Goal: Information Seeking & Learning: Learn about a topic

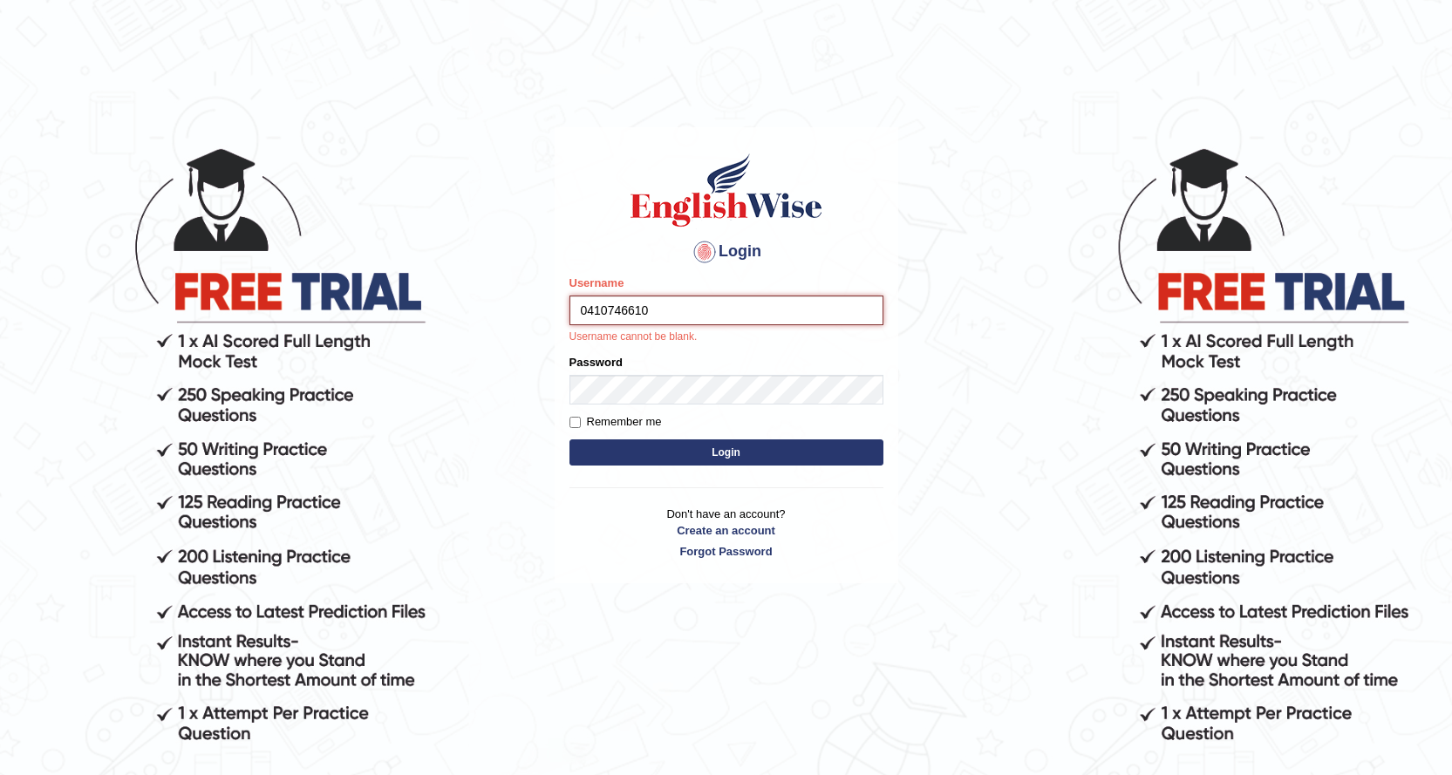
type input "0410746610"
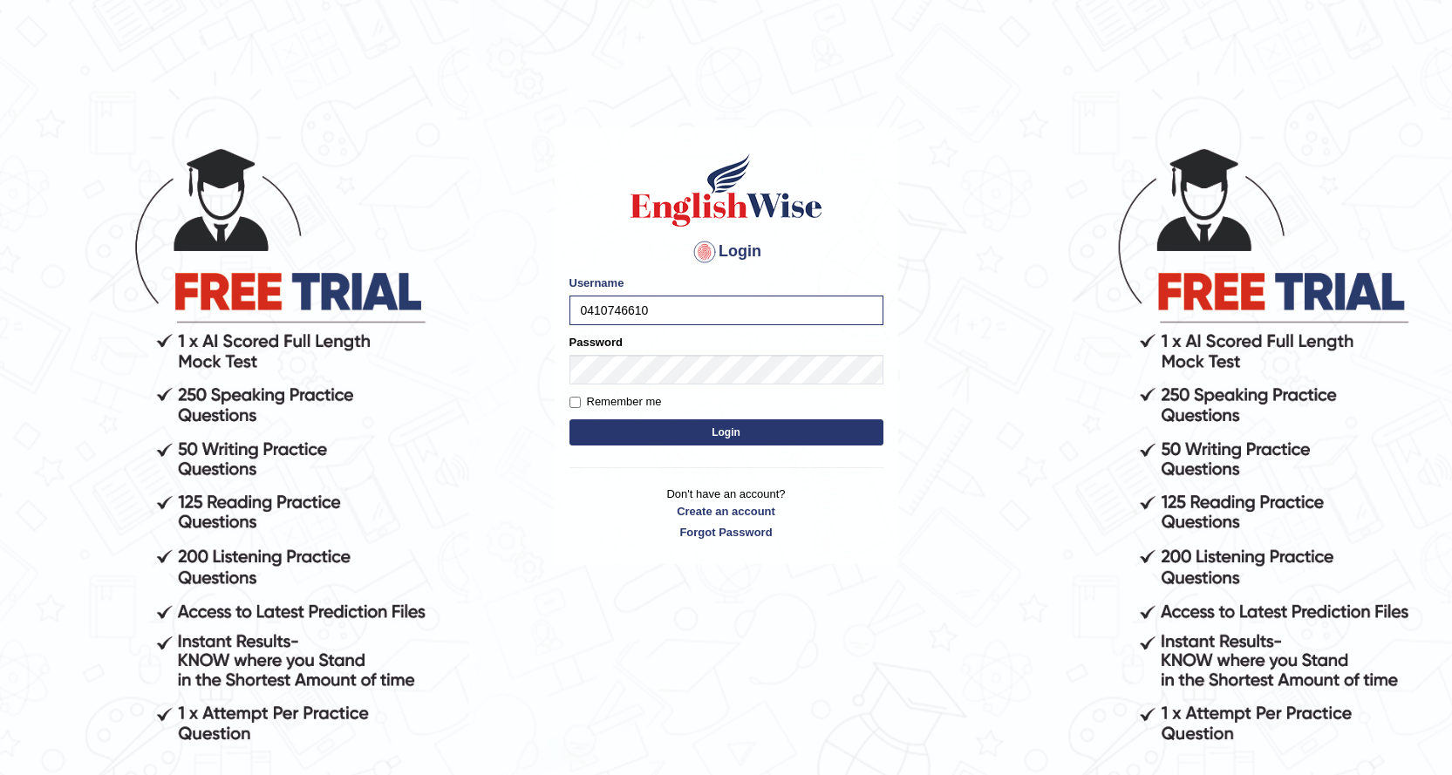
click at [627, 429] on button "Login" at bounding box center [726, 432] width 314 height 26
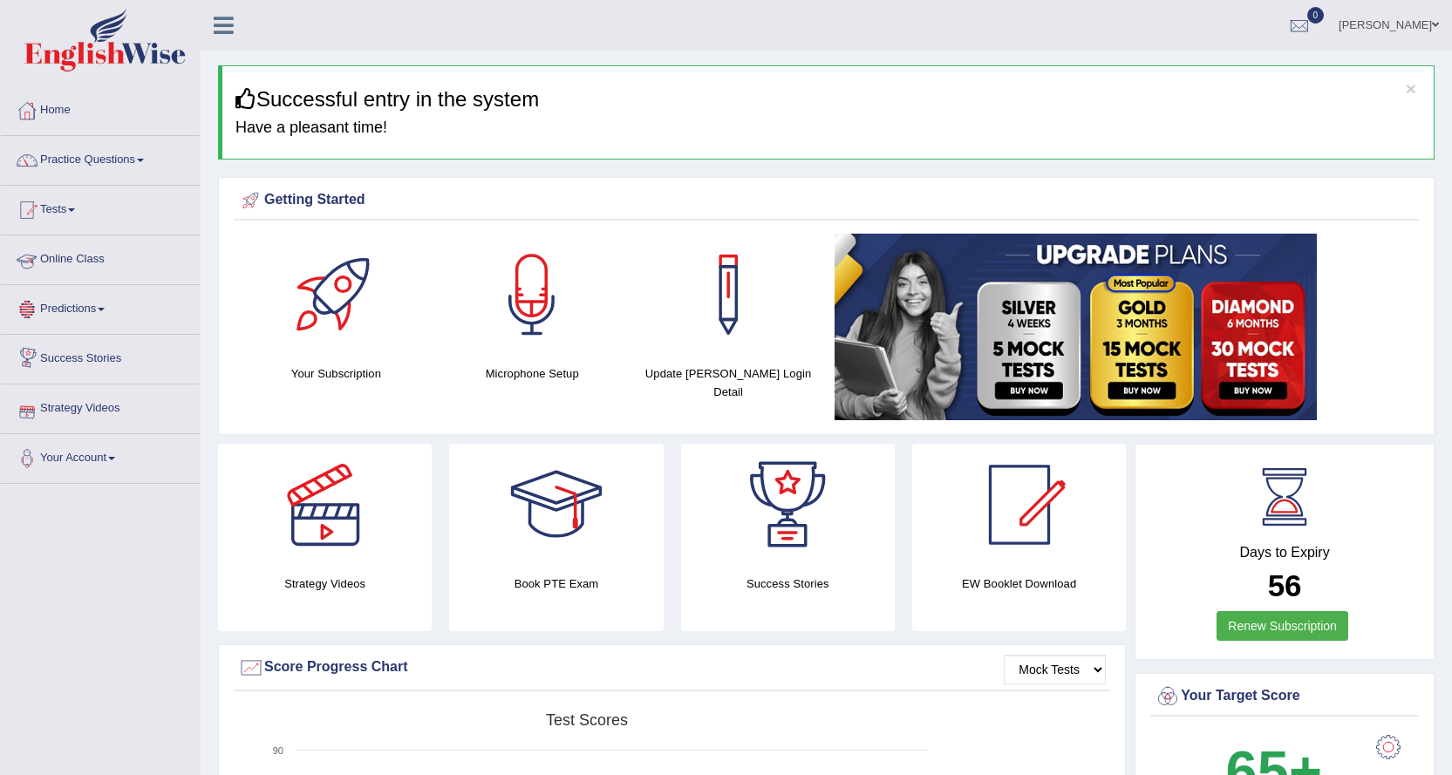
click at [76, 261] on link "Online Class" at bounding box center [100, 257] width 199 height 44
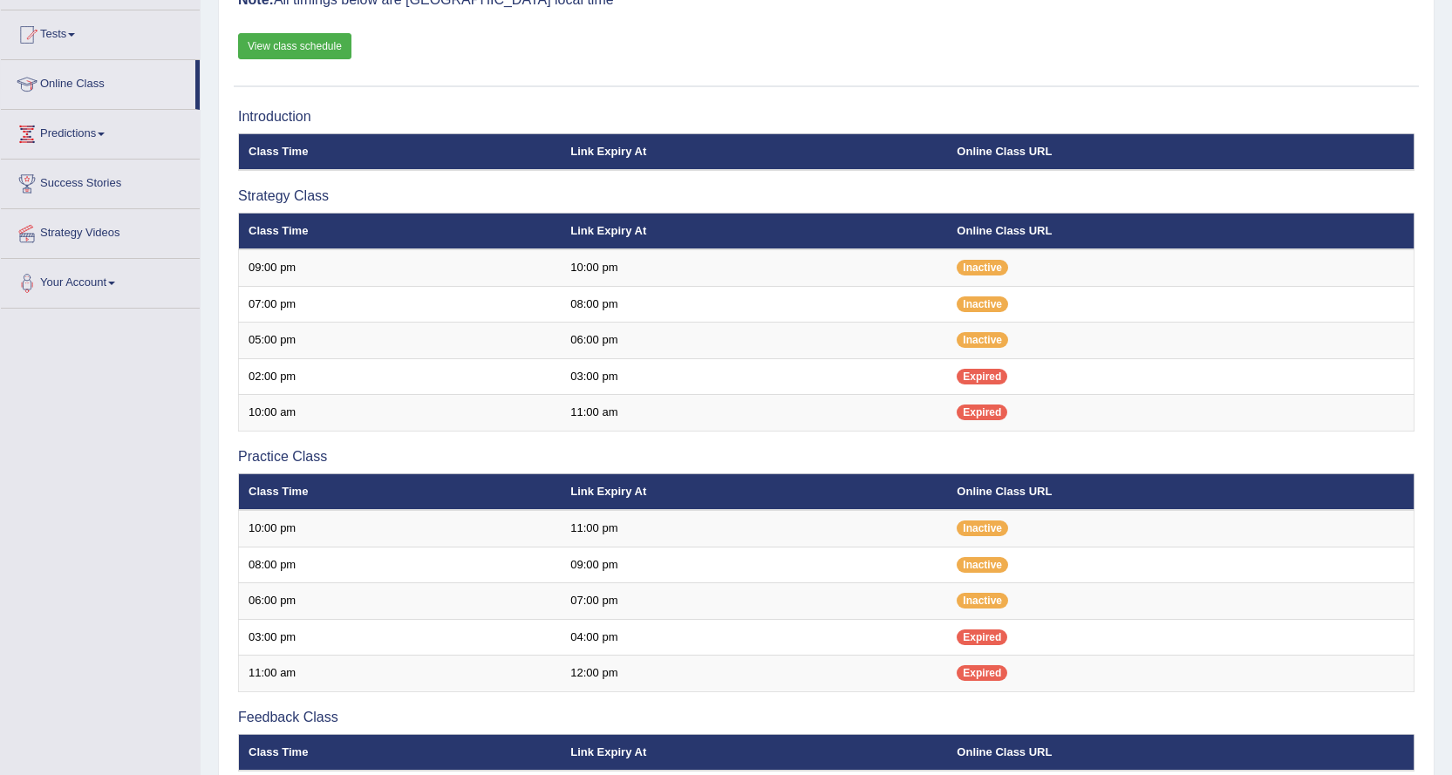
scroll to position [147, 0]
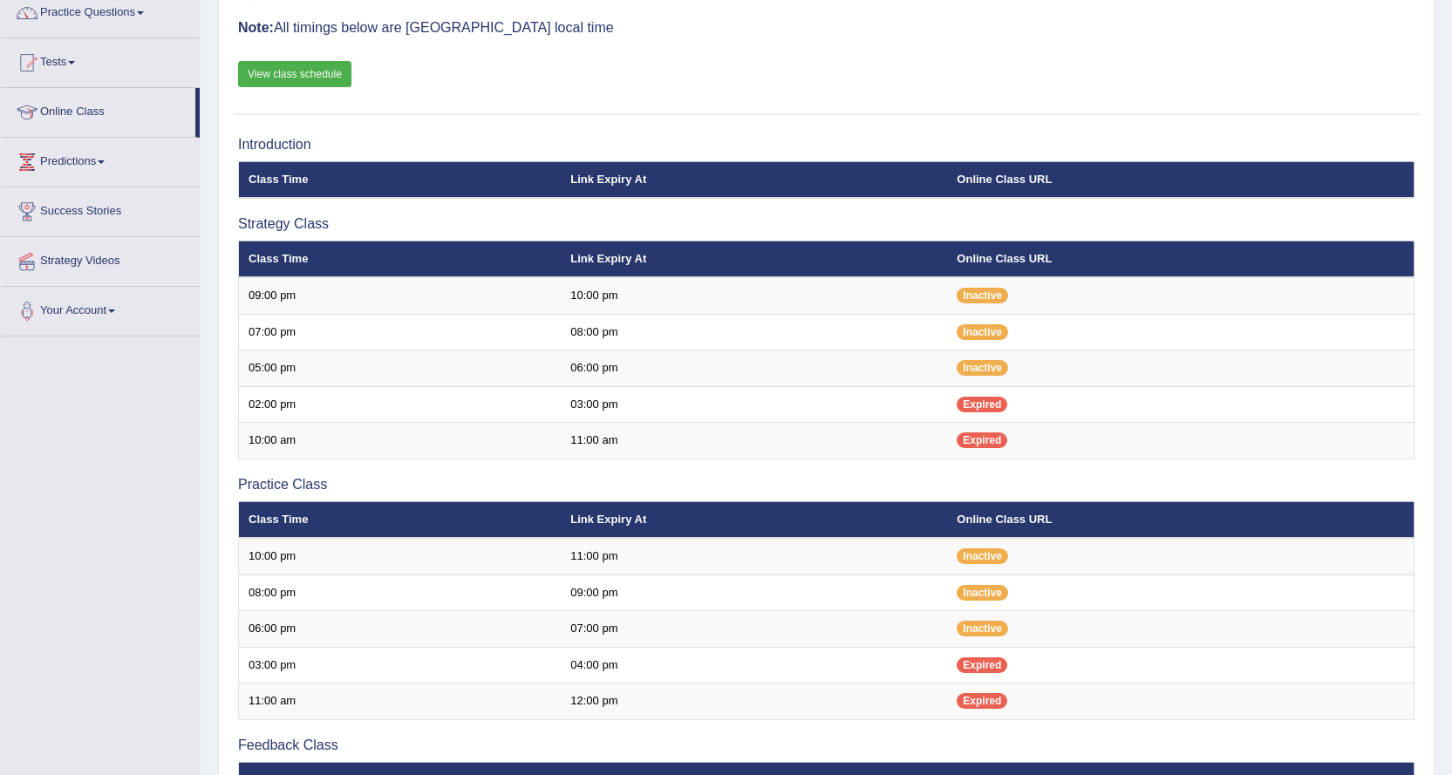
click at [317, 80] on link "View class schedule" at bounding box center [294, 74] width 113 height 26
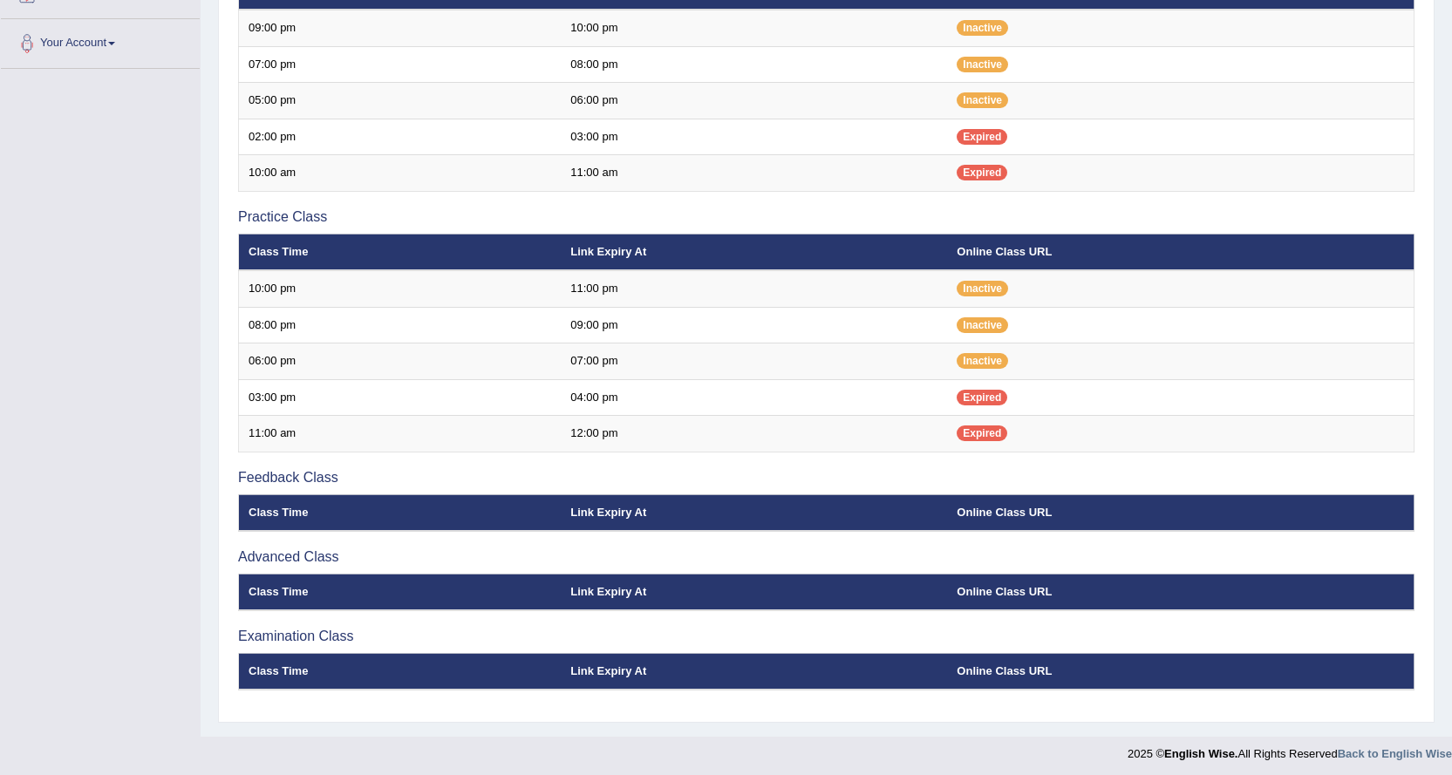
scroll to position [420, 0]
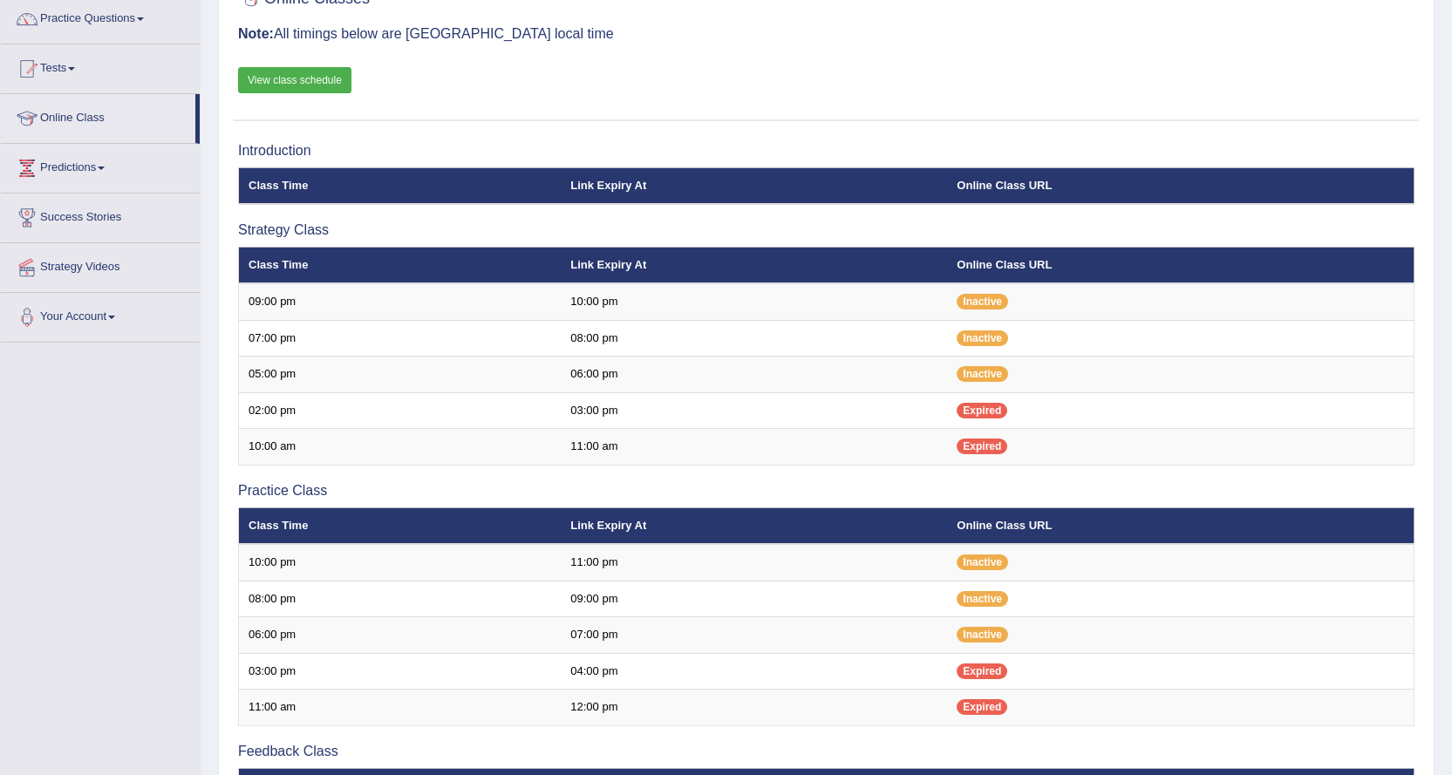
scroll to position [118, 0]
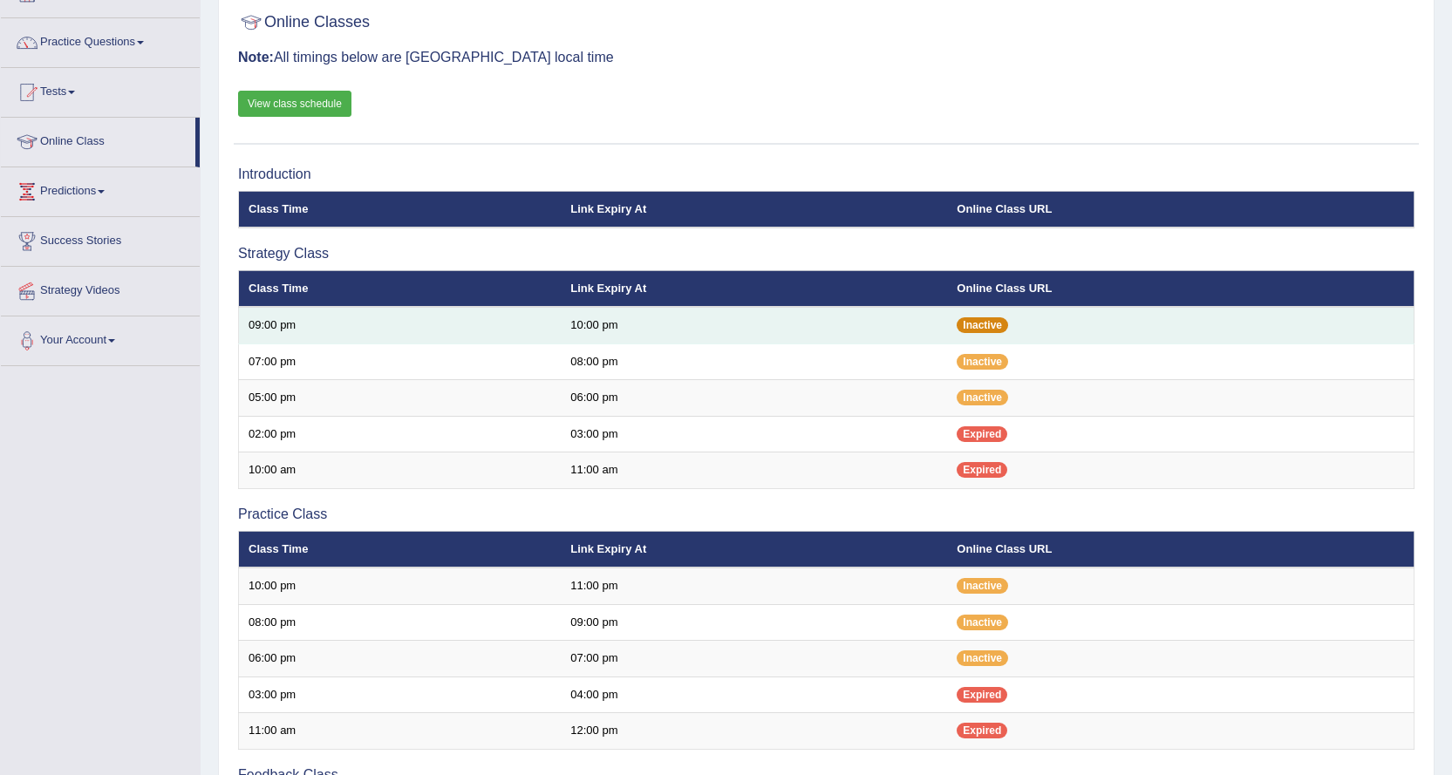
click at [976, 325] on span "Inactive" at bounding box center [981, 325] width 51 height 16
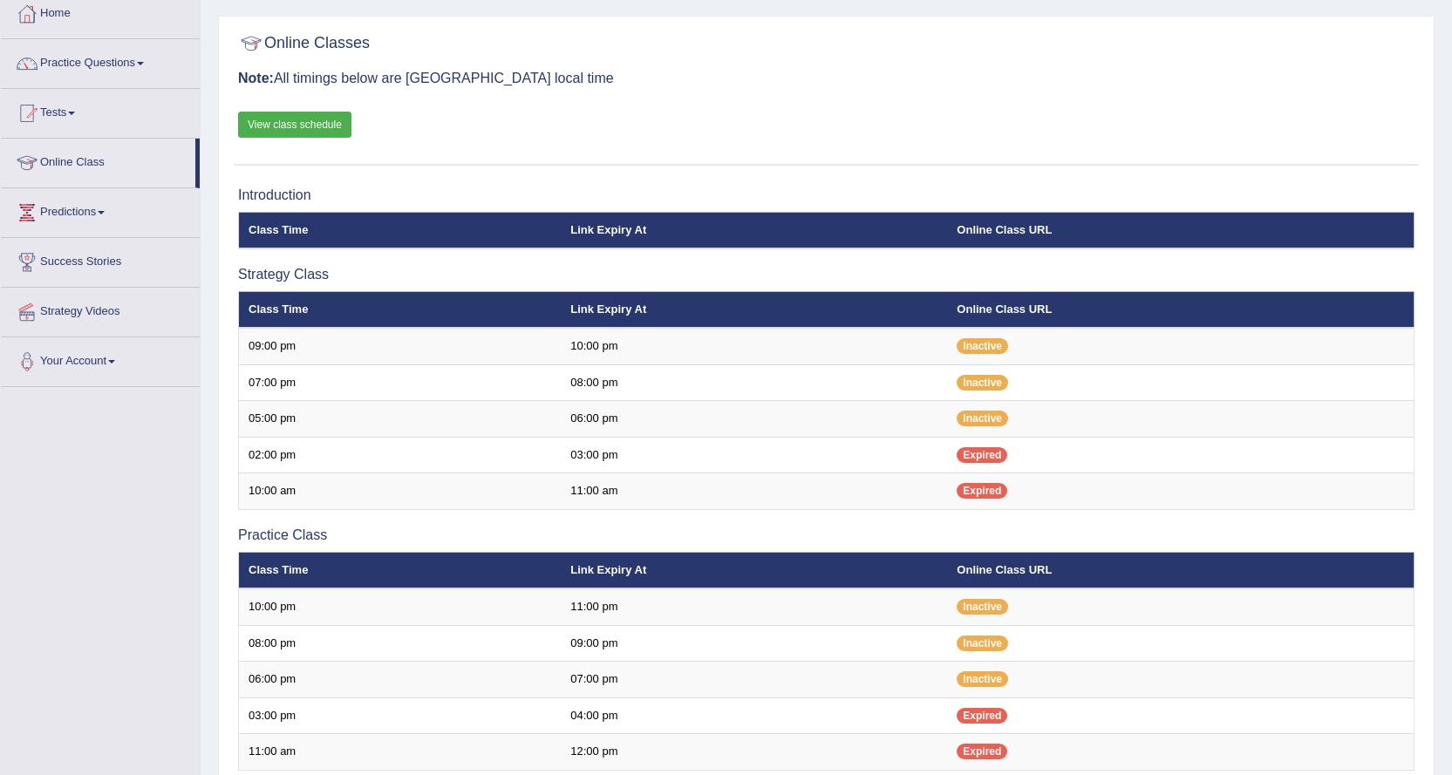
scroll to position [94, 0]
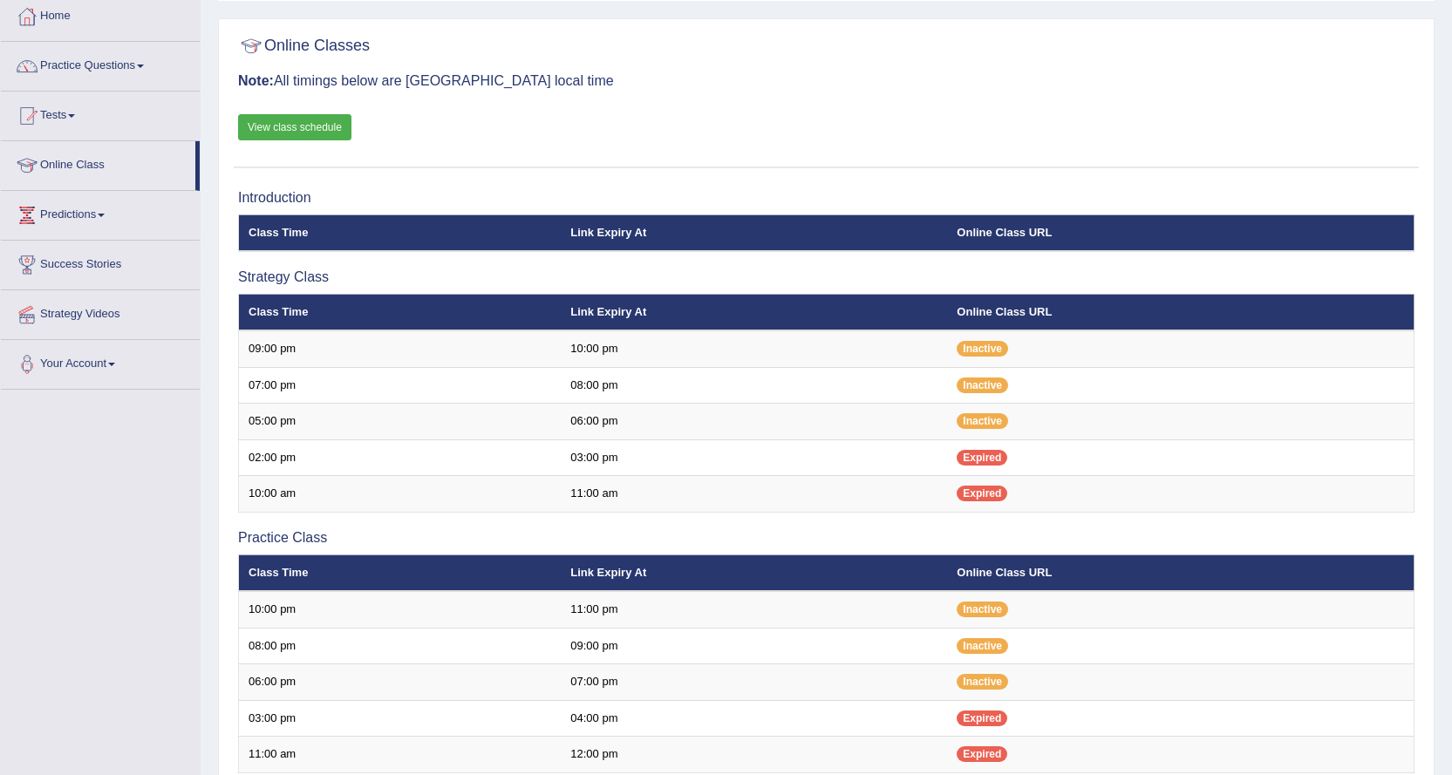
click at [105, 216] on span at bounding box center [101, 215] width 7 height 3
click at [106, 251] on link "Latest Predictions" at bounding box center [113, 255] width 163 height 31
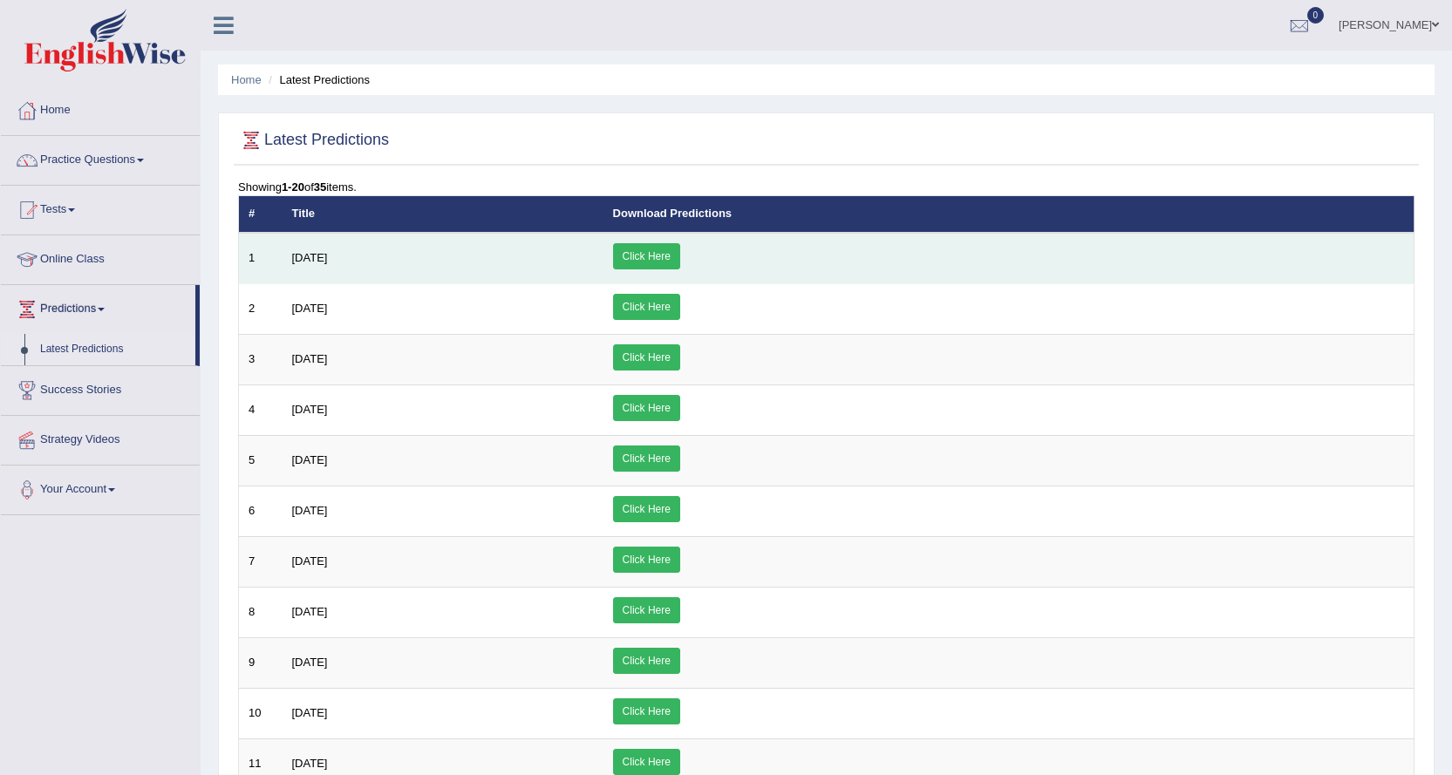
click at [680, 254] on link "Click Here" at bounding box center [646, 256] width 67 height 26
